Goal: Book appointment/travel/reservation

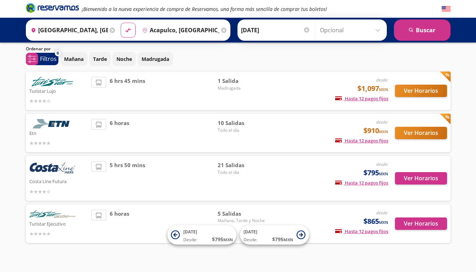
scroll to position [25, 0]
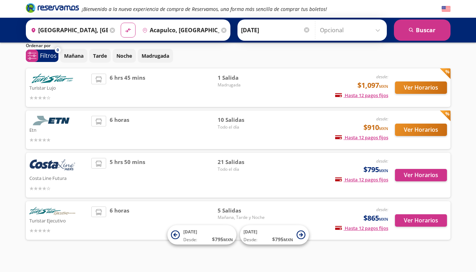
click at [415, 127] on button "Ver Horarios" at bounding box center [421, 129] width 52 height 12
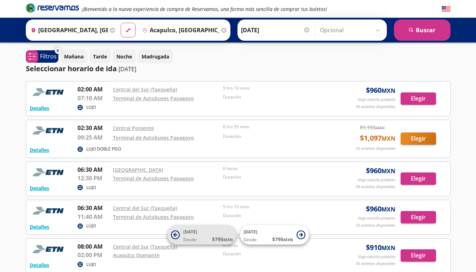
click at [178, 231] on icon at bounding box center [175, 234] width 9 height 9
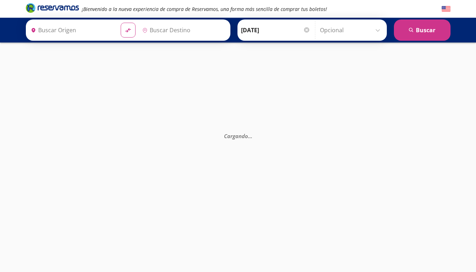
type input "[GEOGRAPHIC_DATA], [GEOGRAPHIC_DATA]"
type input "Acapulco, [GEOGRAPHIC_DATA]"
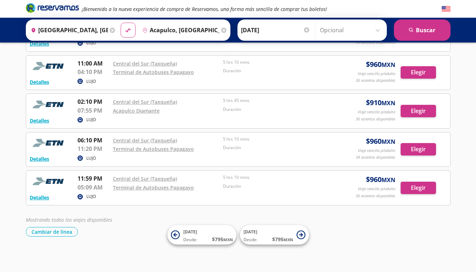
scroll to position [258, 0]
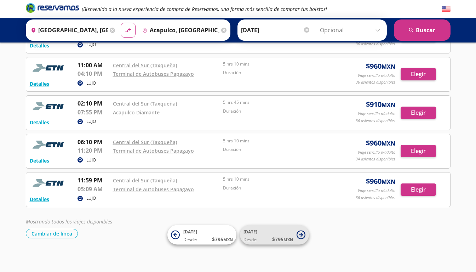
click at [263, 232] on span "[DATE] Desde: $ 795 MXN" at bounding box center [268, 235] width 50 height 16
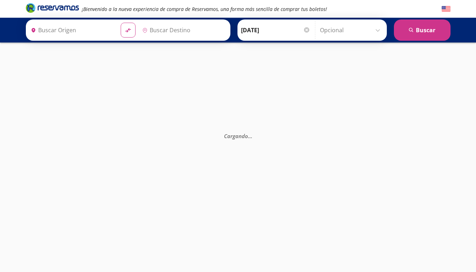
type input "[GEOGRAPHIC_DATA], [GEOGRAPHIC_DATA]"
type input "Acapulco, [GEOGRAPHIC_DATA]"
type input "[GEOGRAPHIC_DATA], [GEOGRAPHIC_DATA]"
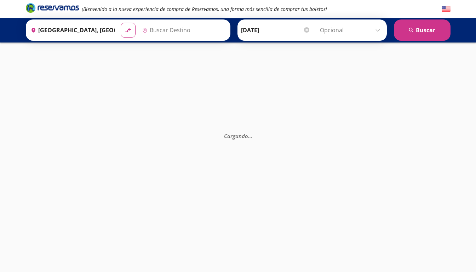
type input "Acapulco, [GEOGRAPHIC_DATA]"
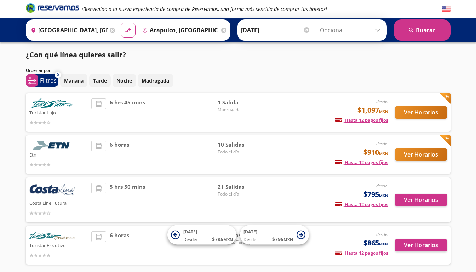
scroll to position [25, 0]
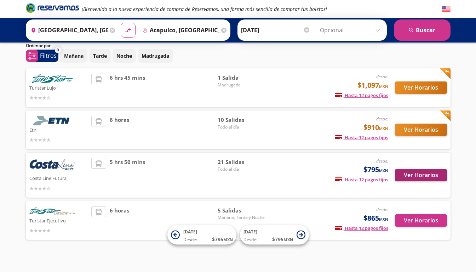
click at [425, 176] on button "Ver Horarios" at bounding box center [421, 175] width 52 height 12
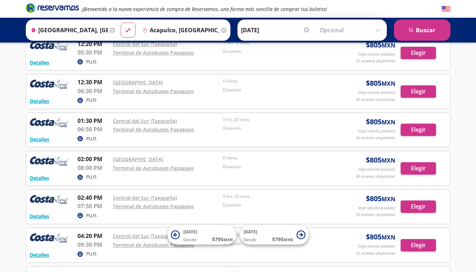
scroll to position [364, 0]
